Goal: Complete application form

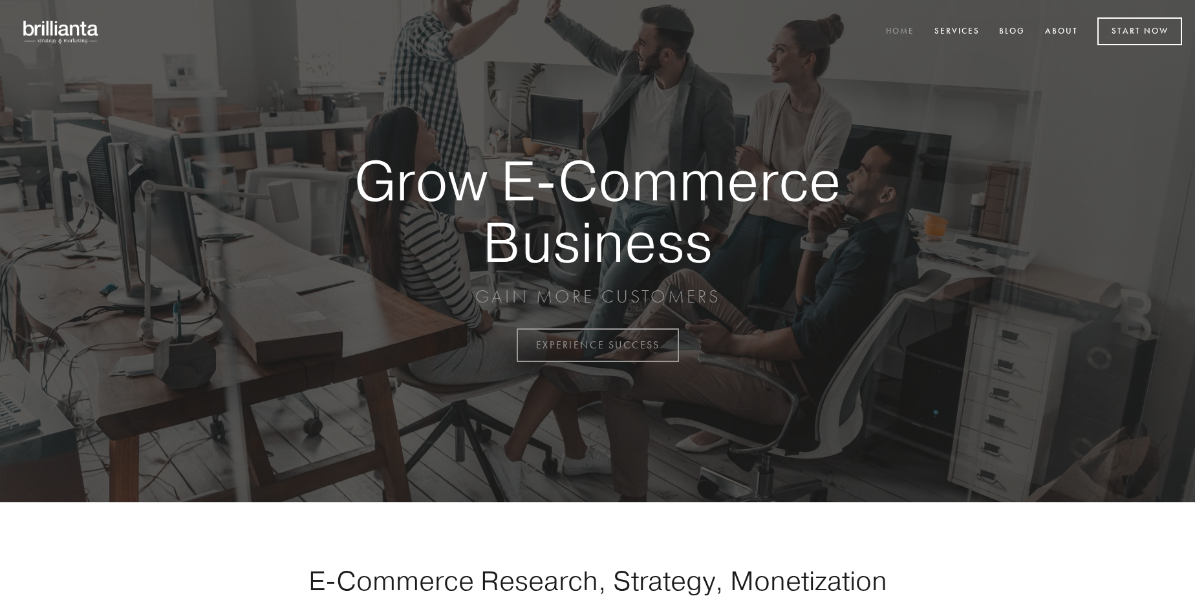
scroll to position [3390, 0]
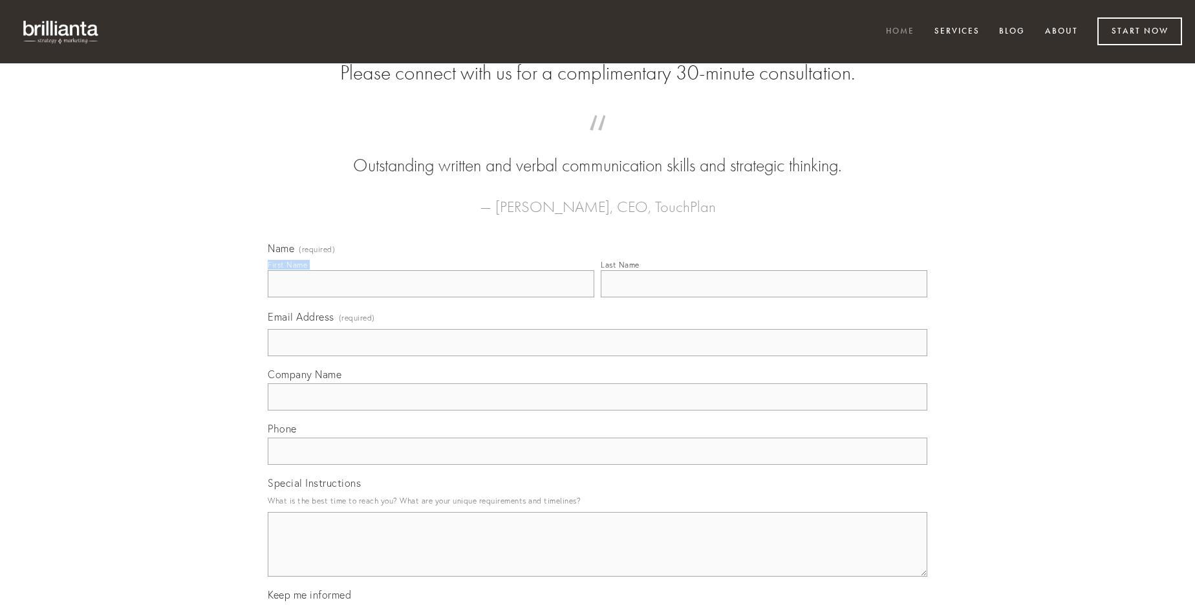
type input "[PERSON_NAME] PhD"
click at [764, 297] on input "Last Name" at bounding box center [764, 283] width 327 height 27
type input "[PERSON_NAME] PhD"
click at [597, 356] on input "Email Address (required)" at bounding box center [598, 342] width 660 height 27
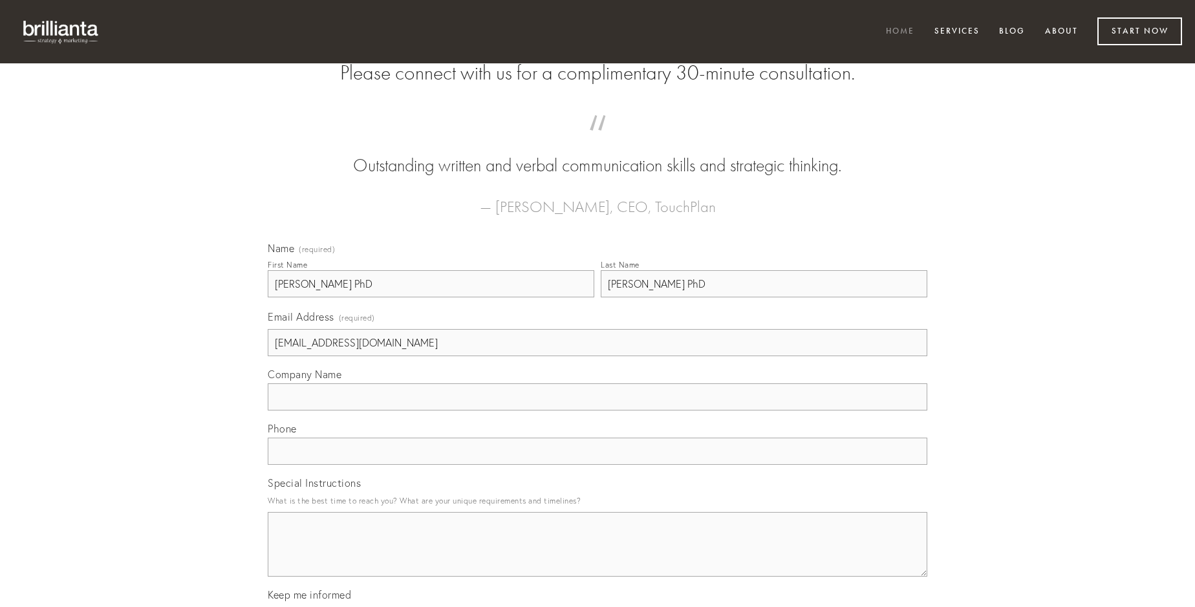
type input "[EMAIL_ADDRESS][DOMAIN_NAME]"
click at [597, 411] on input "Company Name" at bounding box center [598, 396] width 660 height 27
type input "et"
click at [597, 465] on input "text" at bounding box center [598, 451] width 660 height 27
click at [597, 556] on textarea "Special Instructions" at bounding box center [598, 544] width 660 height 65
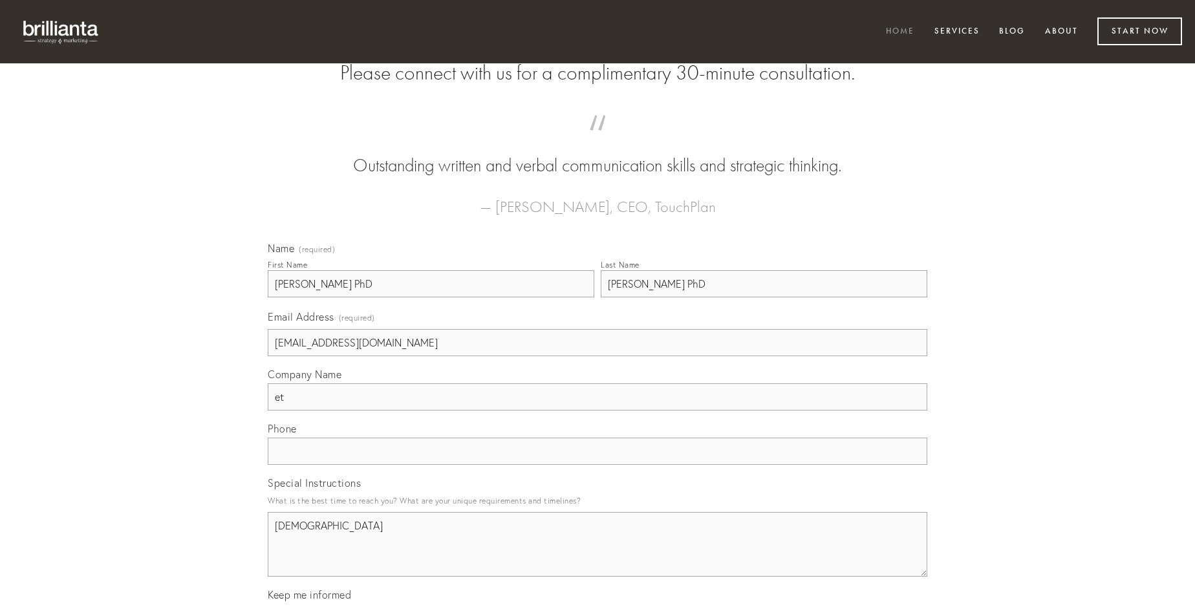
type textarea "[DEMOGRAPHIC_DATA]"
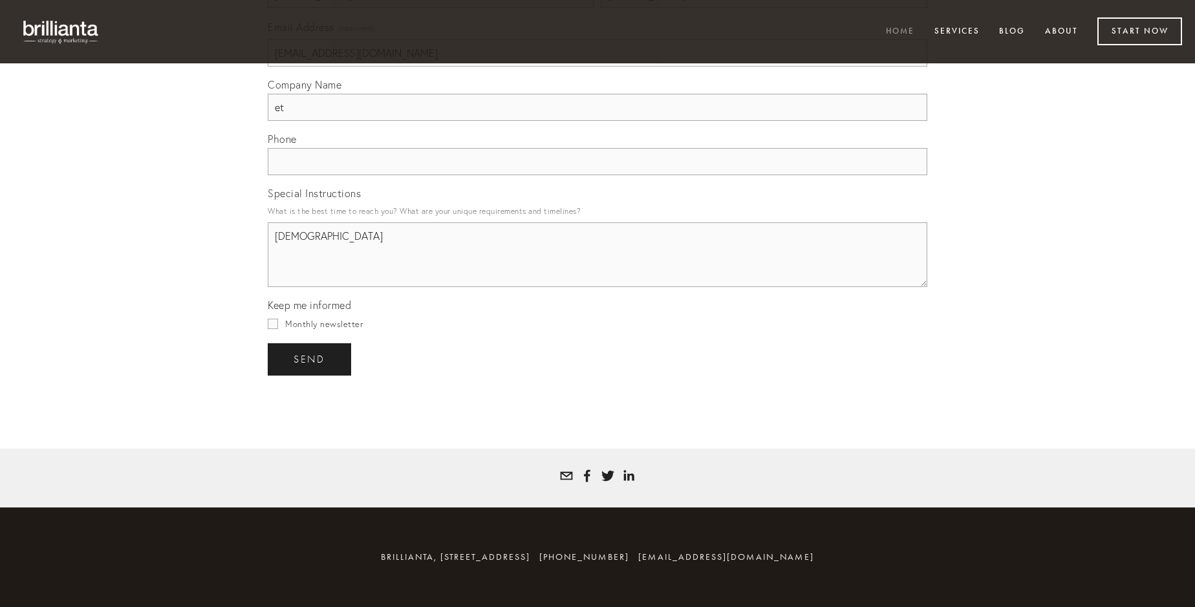
click at [310, 359] on span "send" at bounding box center [310, 360] width 32 height 12
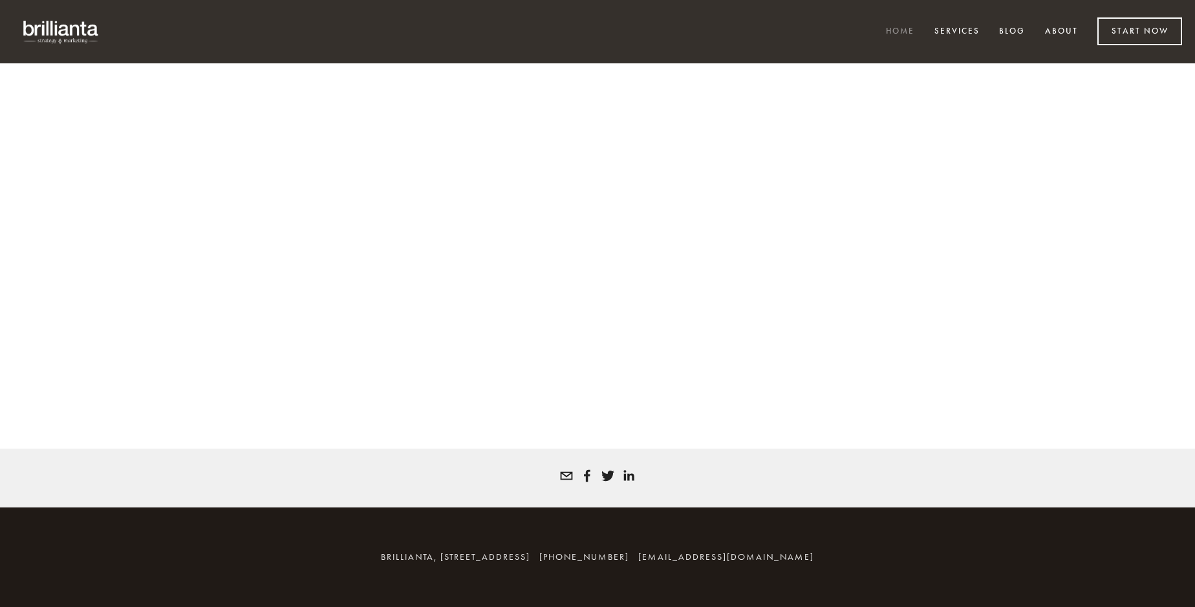
scroll to position [3372, 0]
